Goal: Task Accomplishment & Management: Use online tool/utility

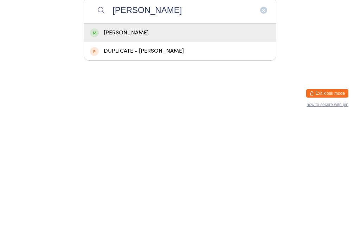
type input "[PERSON_NAME]"
click at [95, 150] on div "[PERSON_NAME]" at bounding box center [180, 159] width 192 height 19
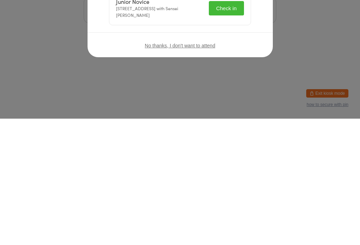
click at [220, 117] on div "Welcome, [PERSON_NAME]! Choose an event below to check in Junior Novice [STREET…" at bounding box center [180, 122] width 360 height 245
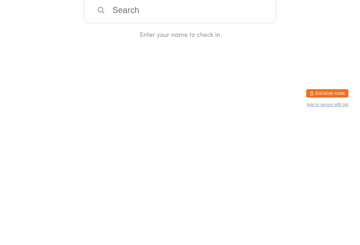
click at [181, 146] on input "search" at bounding box center [180, 137] width 193 height 26
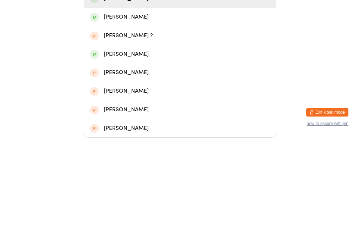
type input "[PERSON_NAME]"
click at [120, 101] on div "[PERSON_NAME]" at bounding box center [180, 105] width 180 height 9
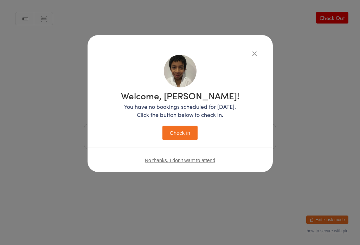
click at [251, 55] on icon "button" at bounding box center [255, 54] width 8 height 8
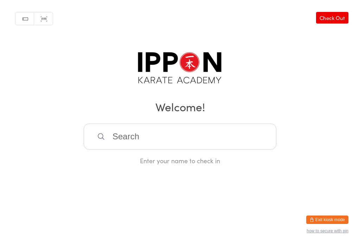
click at [171, 137] on input "search" at bounding box center [180, 137] width 193 height 26
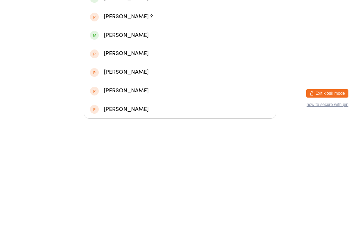
type input "[PERSON_NAME]"
click at [91, 121] on span at bounding box center [94, 125] width 9 height 9
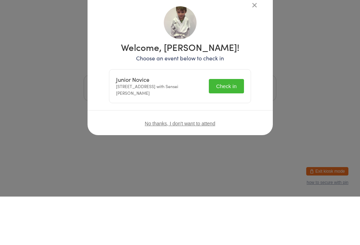
click at [219, 137] on div "Welcome, [PERSON_NAME]! Choose an event below to check in Junior Novice [STREET…" at bounding box center [180, 120] width 157 height 142
click at [239, 159] on div "No thanks, I don't want to attend" at bounding box center [180, 172] width 185 height 26
click at [224, 138] on div "Welcome, [PERSON_NAME]! Choose an event below to check in Junior Novice [STREET…" at bounding box center [180, 120] width 157 height 142
click at [237, 159] on div "No thanks, I don't want to attend" at bounding box center [180, 172] width 185 height 26
click at [224, 159] on div "No thanks, I don't want to attend" at bounding box center [180, 172] width 185 height 26
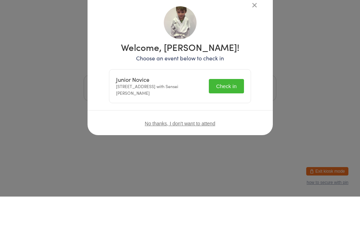
click at [232, 159] on div "No thanks, I don't want to attend" at bounding box center [180, 172] width 185 height 26
click at [239, 159] on div "No thanks, I don't want to attend" at bounding box center [180, 172] width 185 height 26
click at [234, 139] on div "Welcome, [PERSON_NAME]! Choose an event below to check in Junior Novice [STREET…" at bounding box center [180, 120] width 157 height 142
click at [212, 138] on button "Check in" at bounding box center [226, 135] width 35 height 14
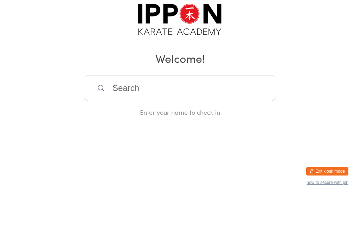
click at [249, 54] on div "Manual search Scanner input Check Out Welcome! Enter your name to check in" at bounding box center [180, 82] width 360 height 165
click at [193, 133] on input "search" at bounding box center [180, 137] width 193 height 26
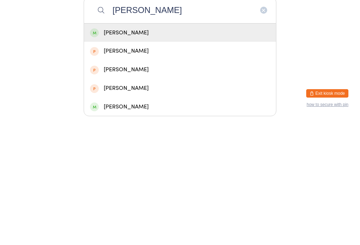
type input "[PERSON_NAME]"
click at [153, 155] on div "[PERSON_NAME]" at bounding box center [180, 159] width 180 height 9
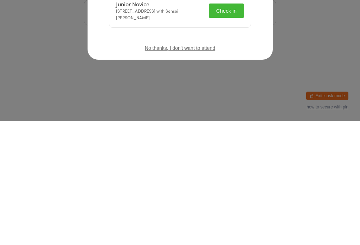
click at [209, 128] on button "Check in" at bounding box center [226, 135] width 35 height 14
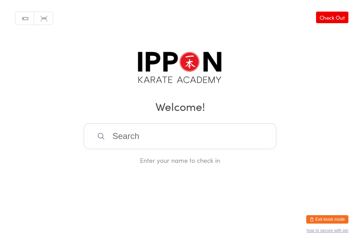
click at [169, 139] on input "search" at bounding box center [180, 137] width 193 height 26
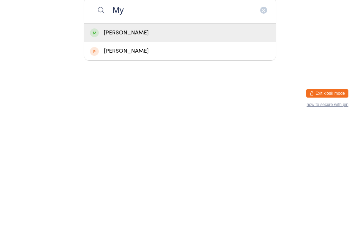
type input "My"
click at [140, 155] on div "[PERSON_NAME]" at bounding box center [180, 159] width 180 height 9
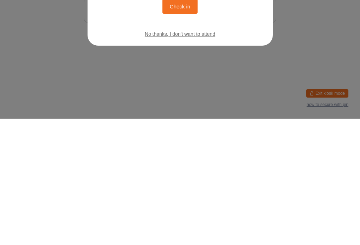
click at [183, 130] on button "Check in" at bounding box center [179, 133] width 35 height 14
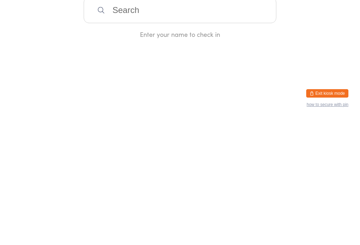
click at [201, 135] on input "search" at bounding box center [180, 137] width 193 height 26
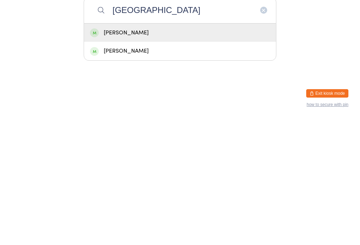
type input "[GEOGRAPHIC_DATA]"
click at [205, 155] on div "[PERSON_NAME]" at bounding box center [180, 159] width 180 height 9
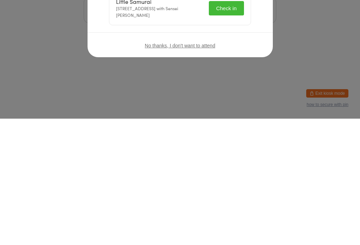
click at [257, 50] on button "button" at bounding box center [254, 53] width 8 height 8
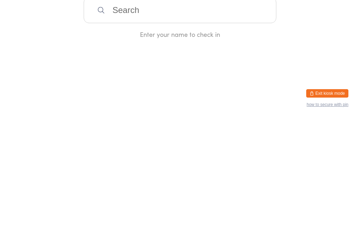
click at [211, 136] on input "search" at bounding box center [180, 137] width 193 height 26
type input "F"
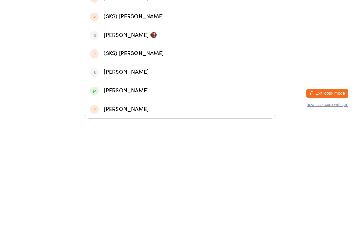
type input "And"
click at [133, 101] on div "[PERSON_NAME]" at bounding box center [180, 105] width 180 height 9
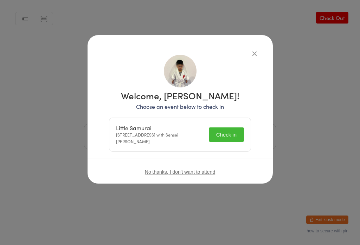
click at [223, 138] on button "Check in" at bounding box center [226, 135] width 35 height 14
